Goal: Communication & Community: Answer question/provide support

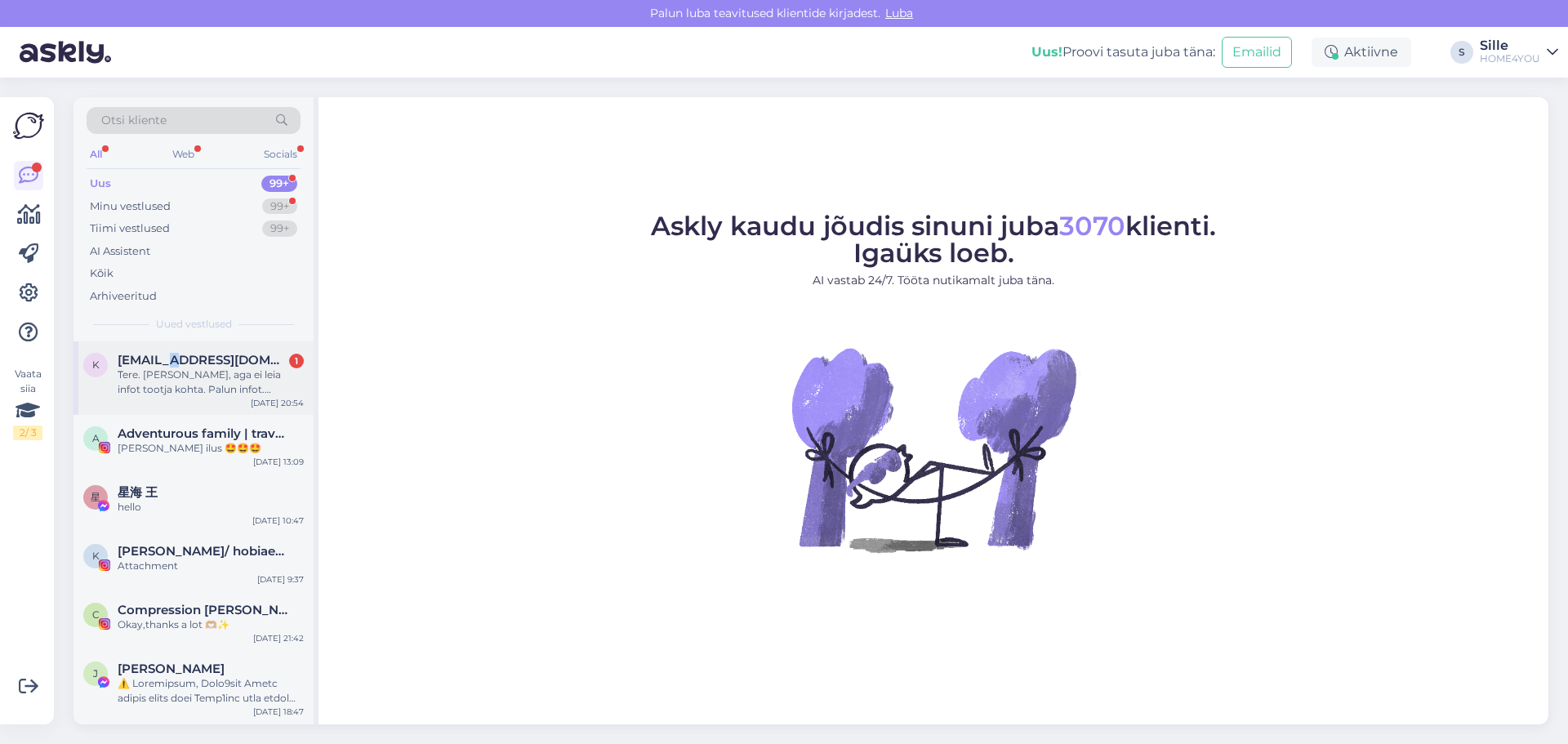
click at [179, 362] on span "[EMAIL_ADDRESS][DOMAIN_NAME]" at bounding box center [202, 360] width 169 height 15
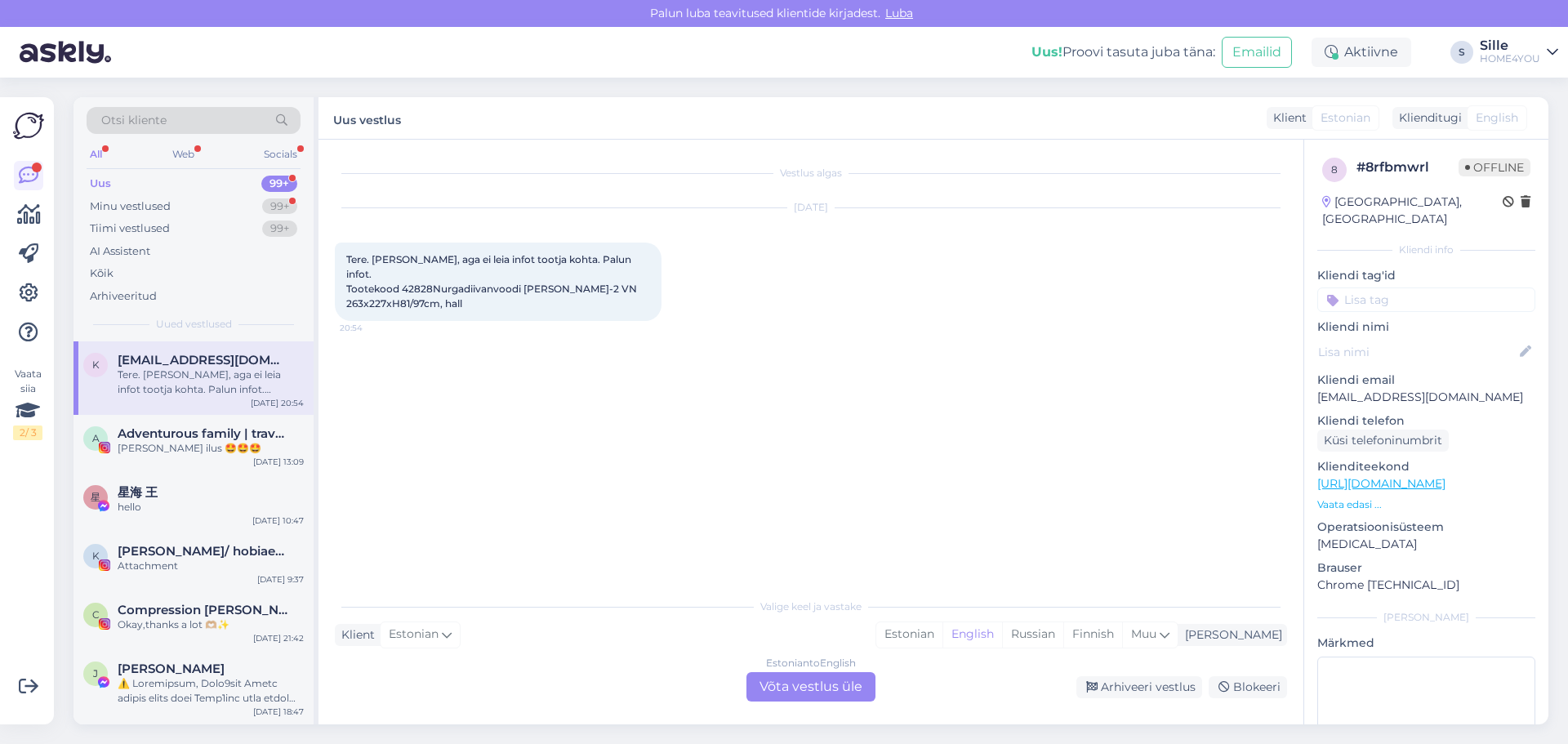
click at [781, 428] on div "Estonian to English Võta vestlus üle" at bounding box center [811, 687] width 129 height 29
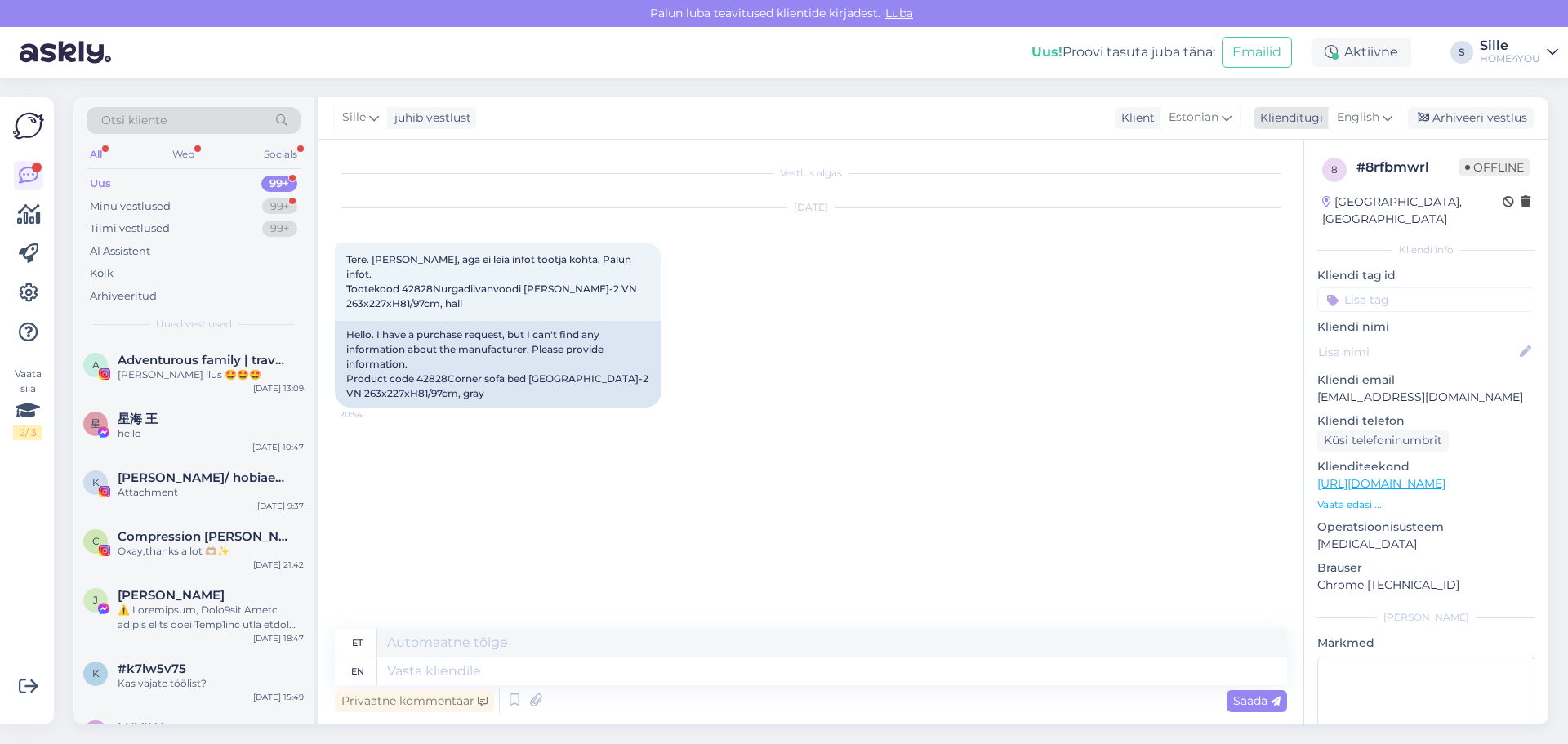
click at [835, 115] on span "English" at bounding box center [1358, 117] width 43 height 18
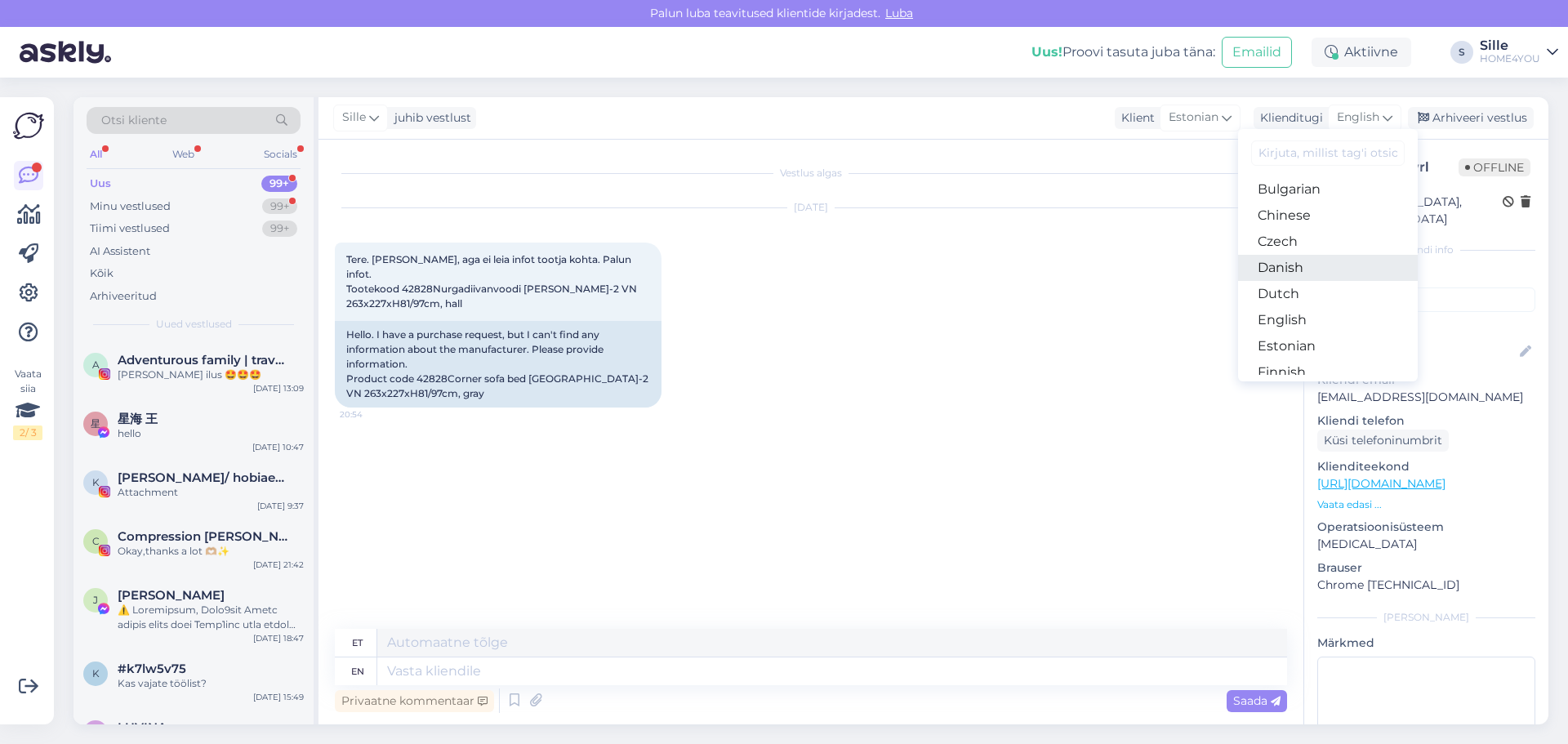
scroll to position [82, 0]
click at [835, 317] on link "Estonian" at bounding box center [1327, 317] width 179 height 26
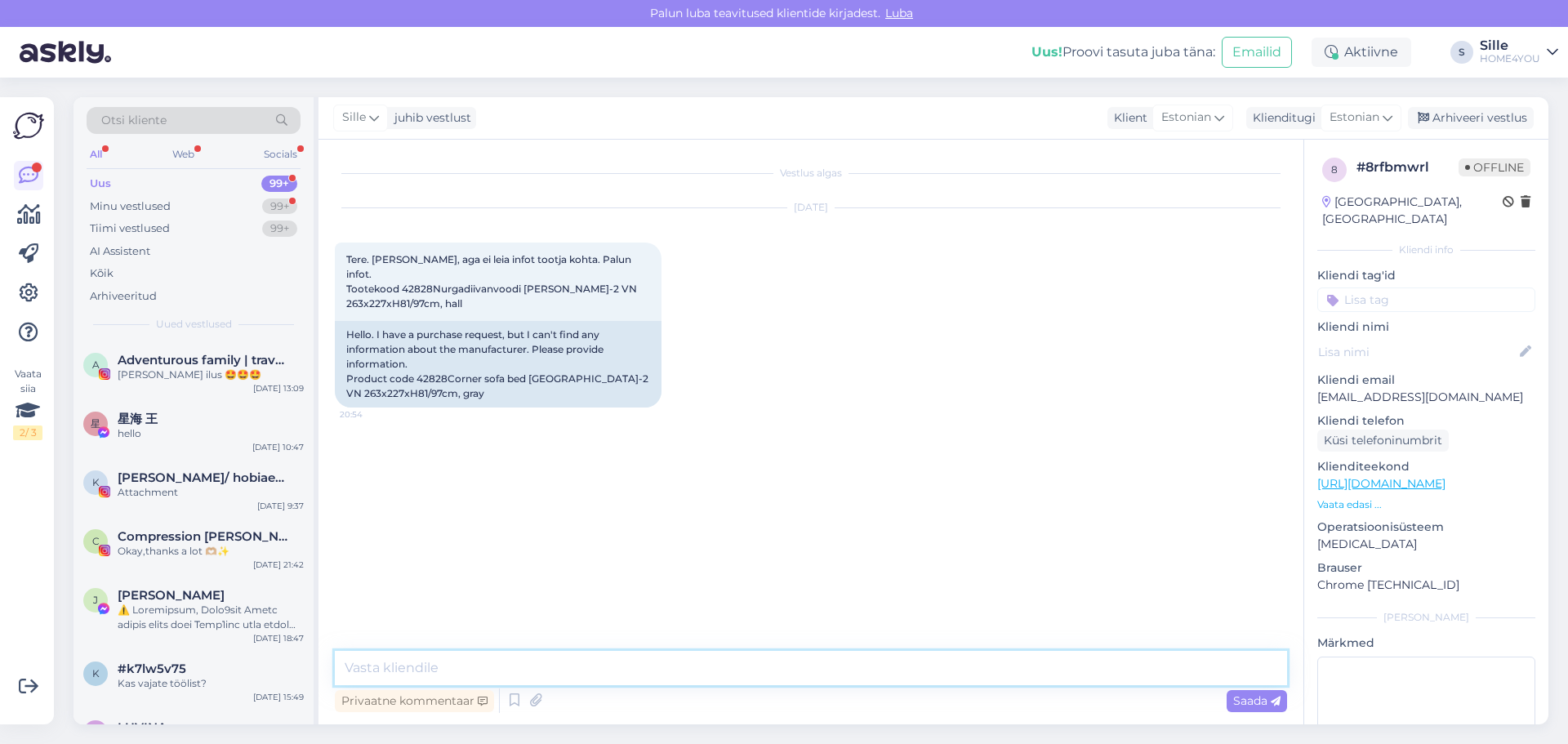
click at [779, 428] on textarea at bounding box center [810, 668] width 952 height 35
drag, startPoint x: 402, startPoint y: 287, endPoint x: 429, endPoint y: 289, distance: 27.1
click at [429, 289] on span "Tere. [PERSON_NAME], aga ei leia infot tootja kohta. Palun infot. Tootekood 428…" at bounding box center [493, 281] width 293 height 56
copy span "42828"
click at [603, 428] on textarea at bounding box center [810, 668] width 952 height 35
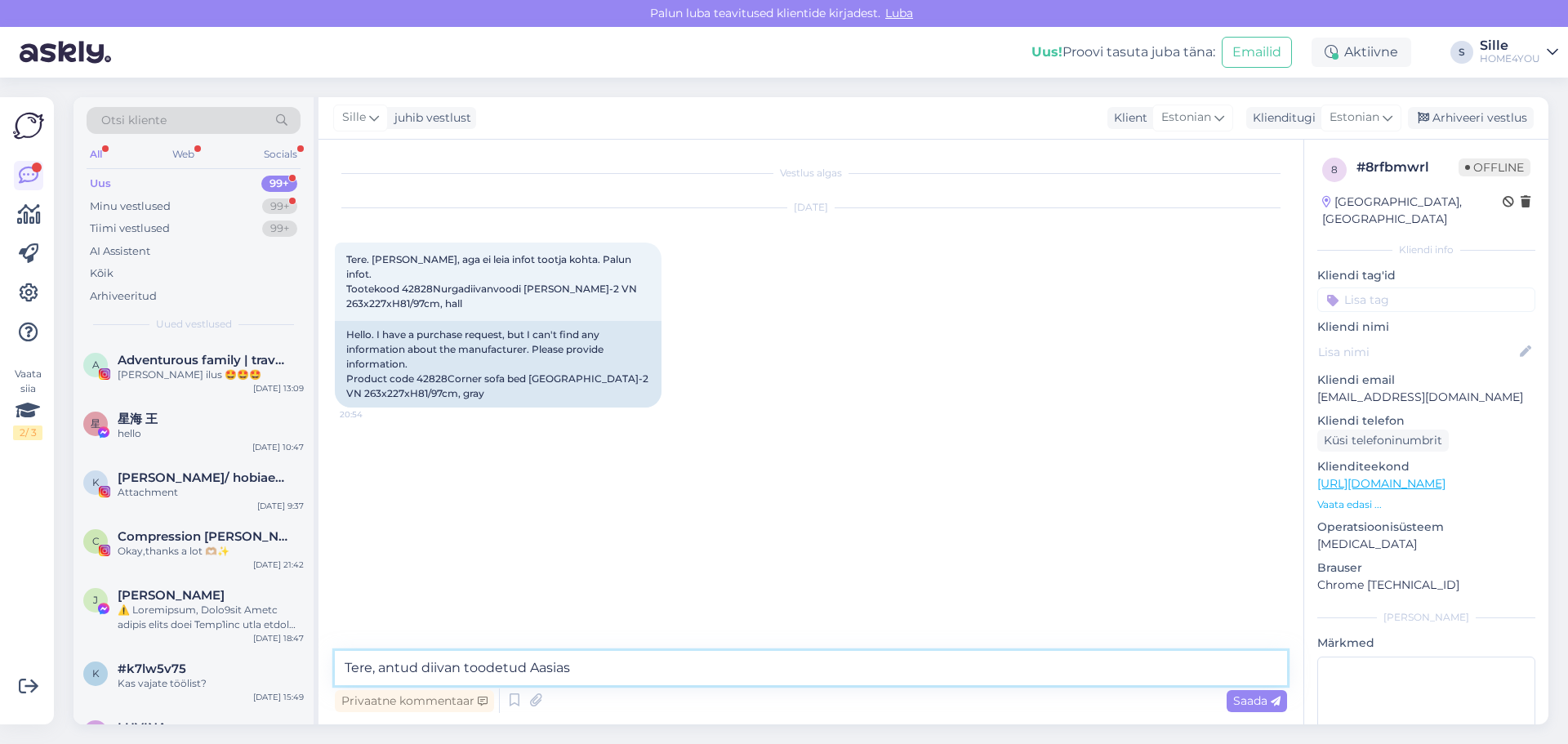
type textarea "Tere, antud diivan toodetud Aasias."
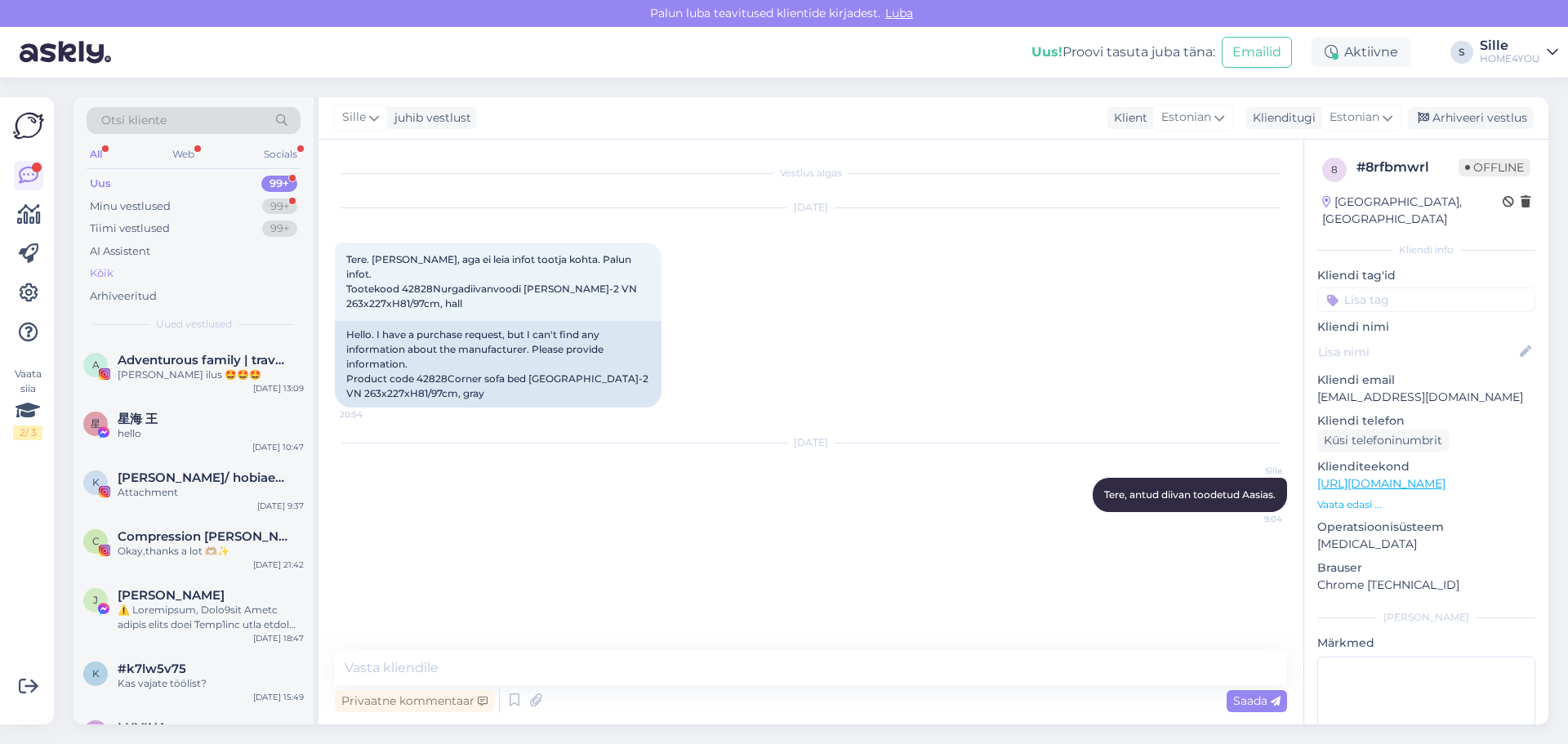
click at [110, 271] on div "Kõik" at bounding box center [102, 273] width 24 height 16
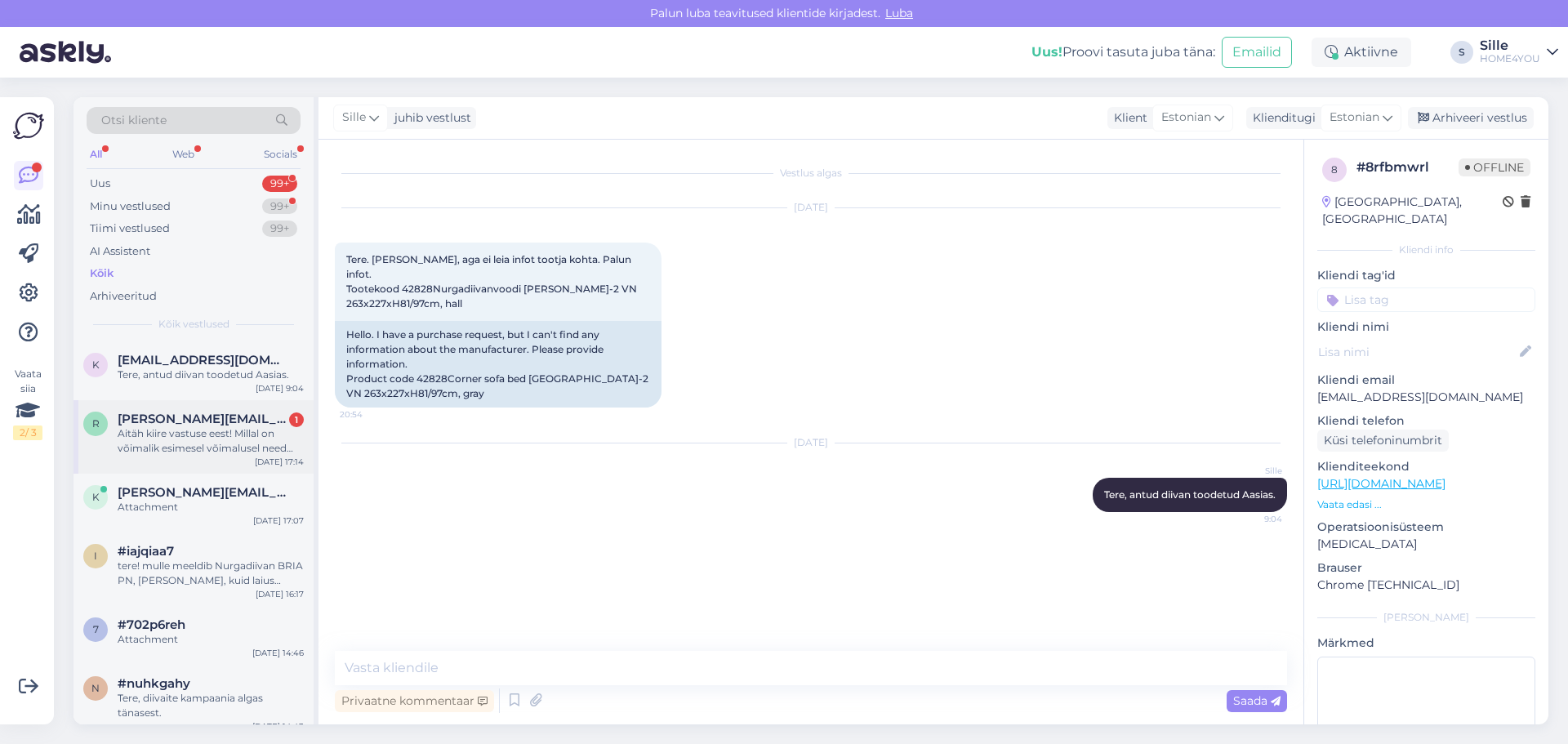
click at [207, 428] on div "Aitäh kiire vastuse eest! Millal on võimalik esimesel võimalusel need [PERSON_N…" at bounding box center [210, 441] width 186 height 29
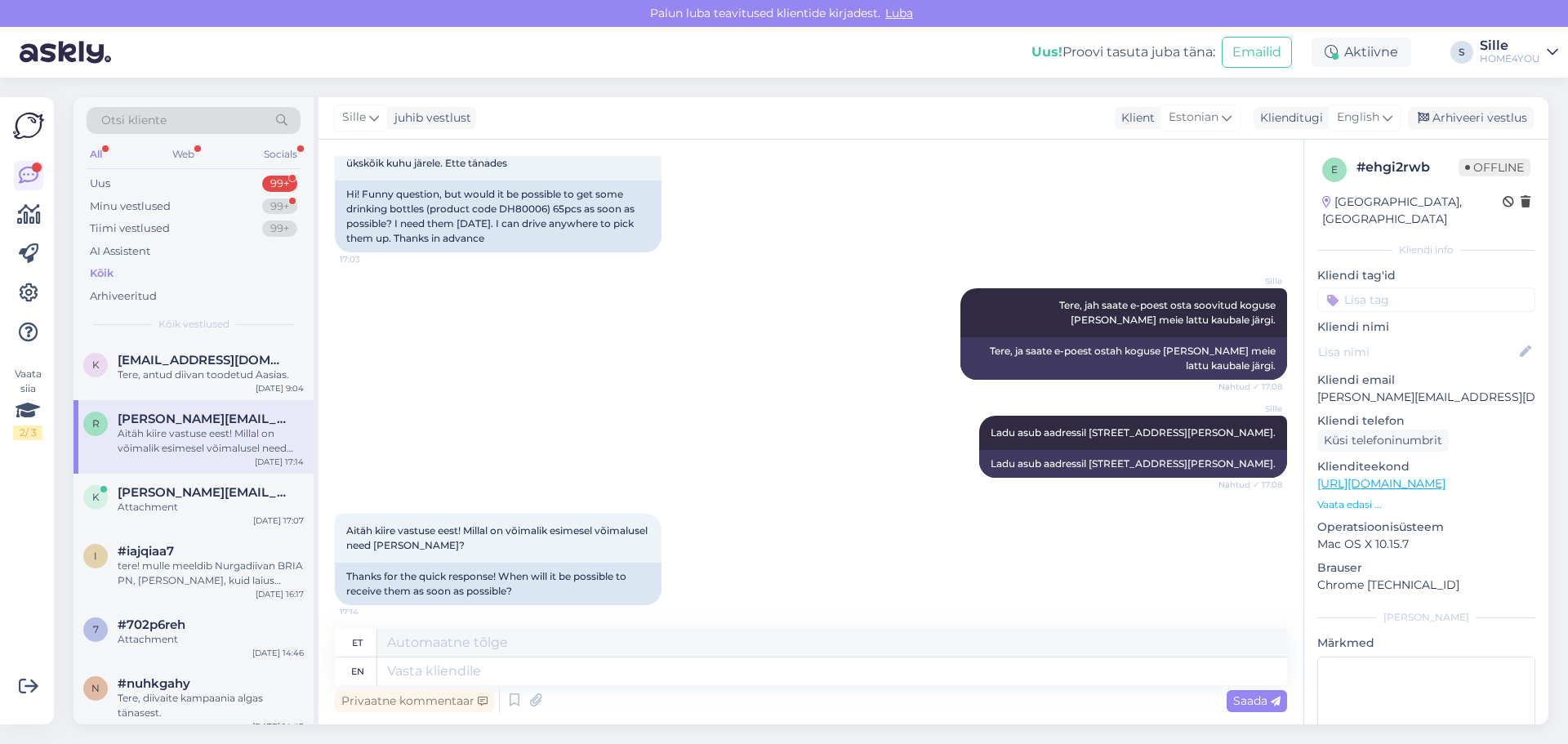
scroll to position [178, 0]
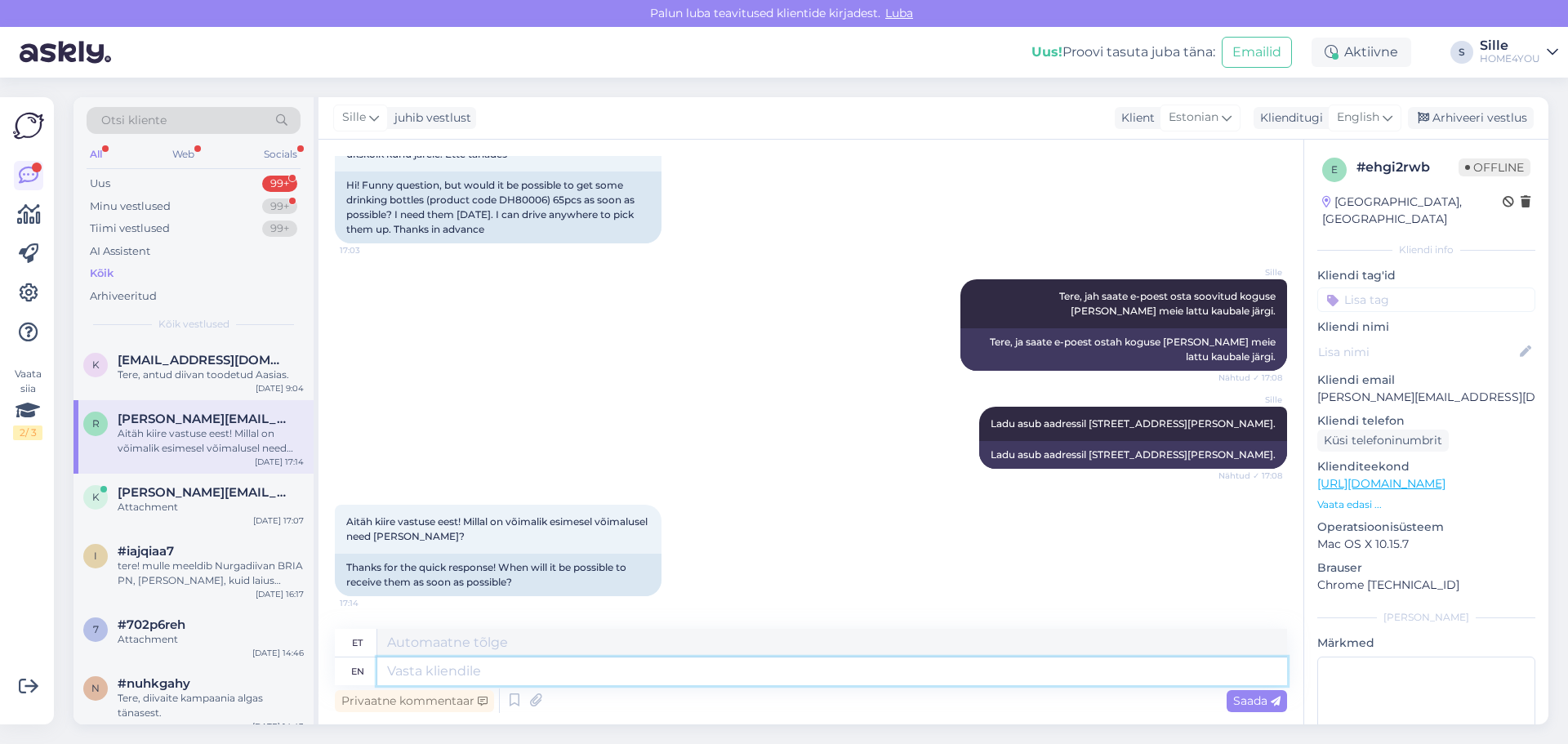
click at [535, 428] on textarea at bounding box center [832, 671] width 909 height 27
type textarea "Kui ma"
type textarea "[PERSON_NAME]"
type textarea "[PERSON_NAME] t"
type textarea "Kui maksi"
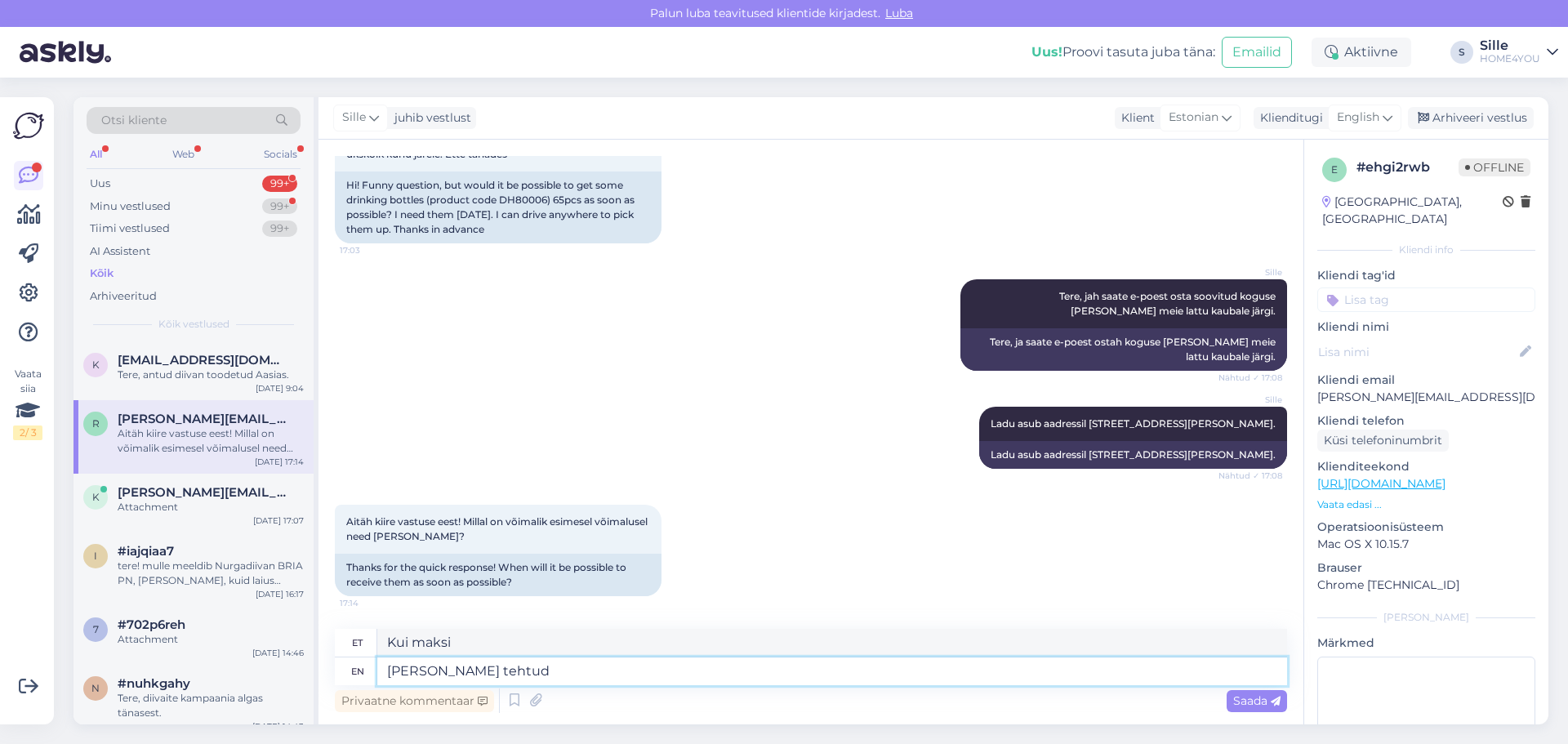
type textarea "[PERSON_NAME] tehtud"
type textarea "Kui makstud"
type textarea "[PERSON_NAME] tehtud võite"
type textarea "Kui makstud tehtud [PERSON_NAME]"
type textarea "[PERSON_NAME] tehtud võite kohe me"
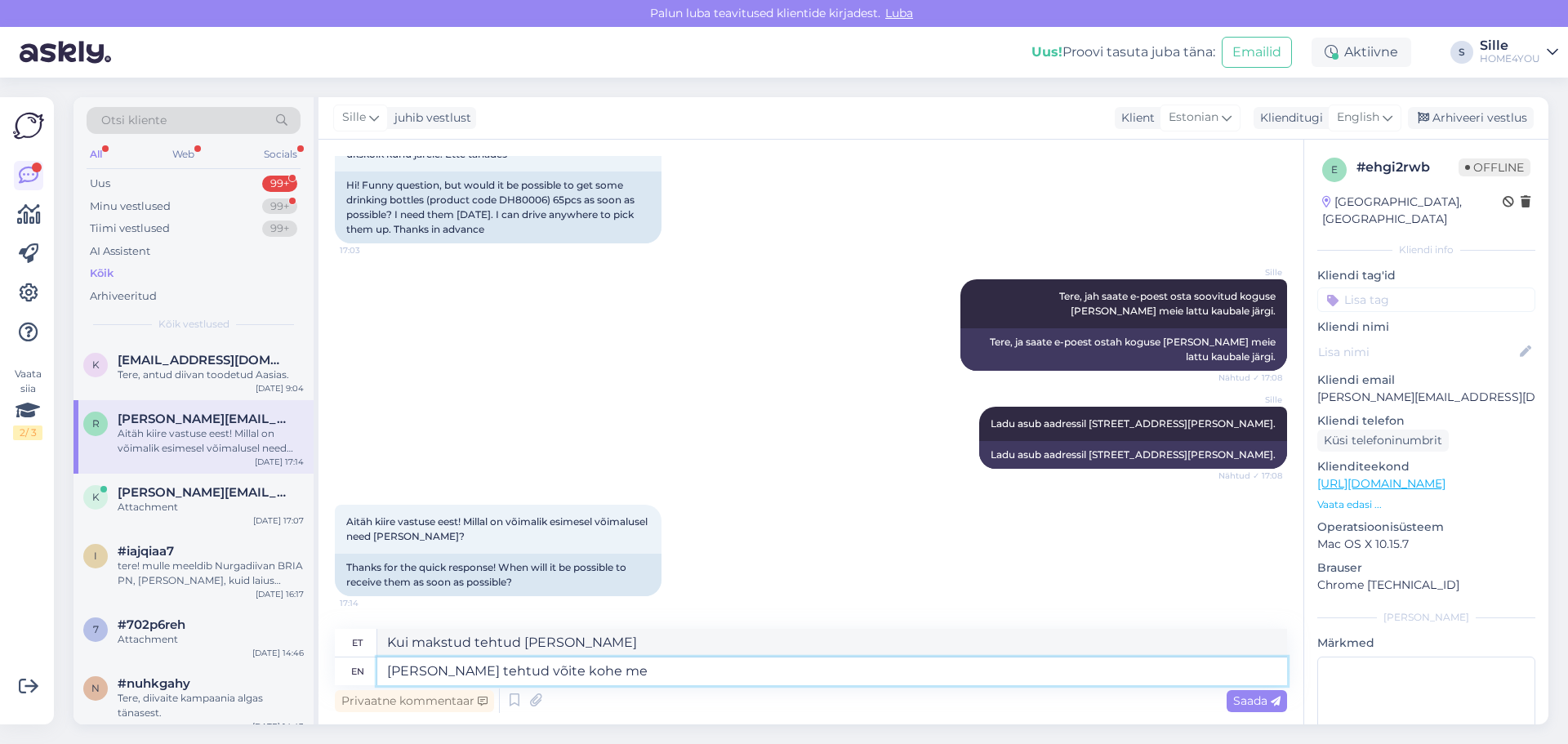
type textarea "Kui makstud võidetud kohe"
type textarea "[PERSON_NAME] tehtud võite kohe meie"
type textarea "[PERSON_NAME] tegi kohe meie"
type textarea "[PERSON_NAME] tehtud võite kohe meie lattu"
type textarea "[PERSON_NAME] tehtud kohe meie lattu"
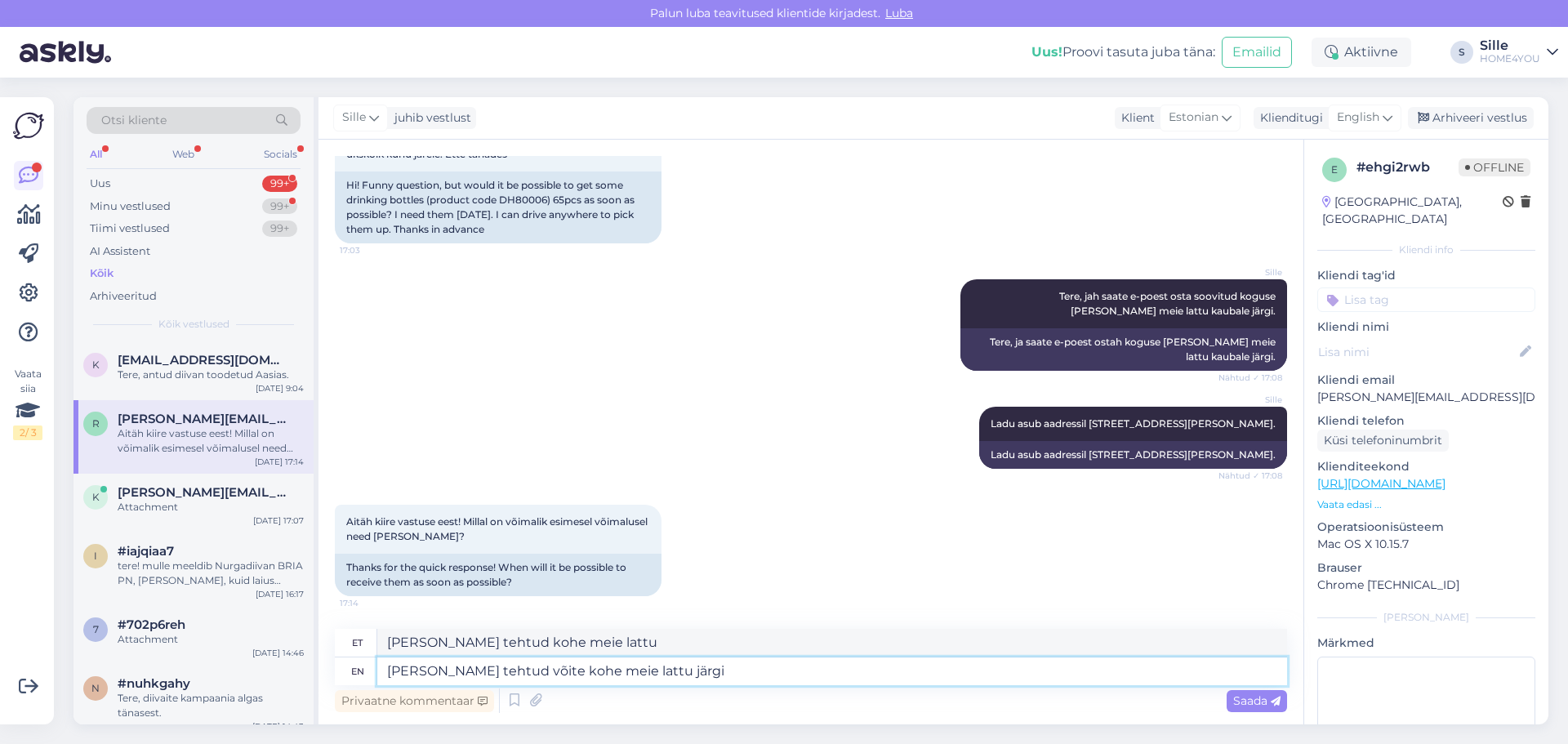
type textarea "[PERSON_NAME] tehtud võite kohe meie lattu järgi"
type textarea "[PERSON_NAME] tehtud kohe meie lattu järgi"
type textarea "[PERSON_NAME] tehtud võite kohe meie lattu järgi tulla."
type textarea "[PERSON_NAME] tehtud kohe meie lattu järgi tulla."
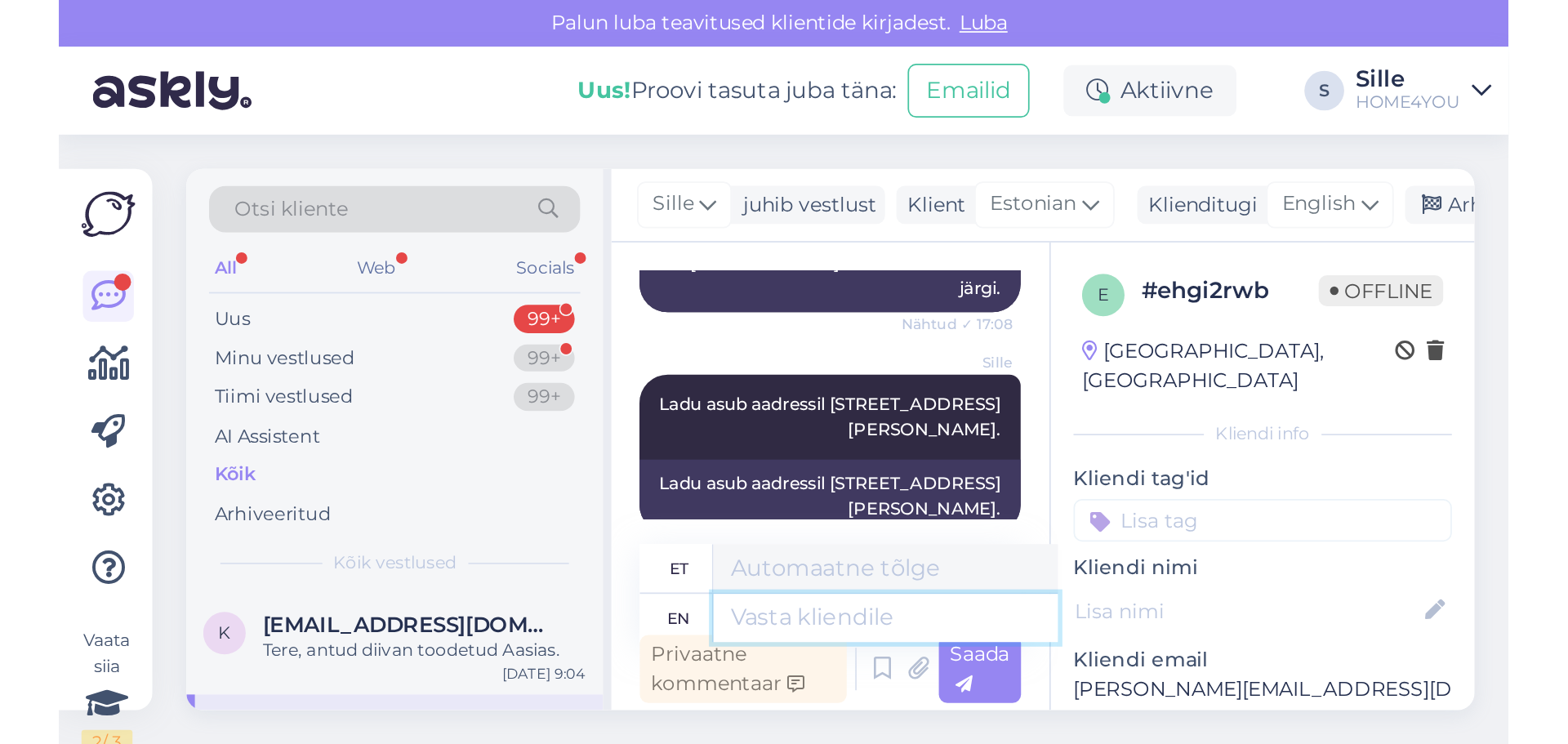
scroll to position [311, 0]
